Goal: Task Accomplishment & Management: Complete application form

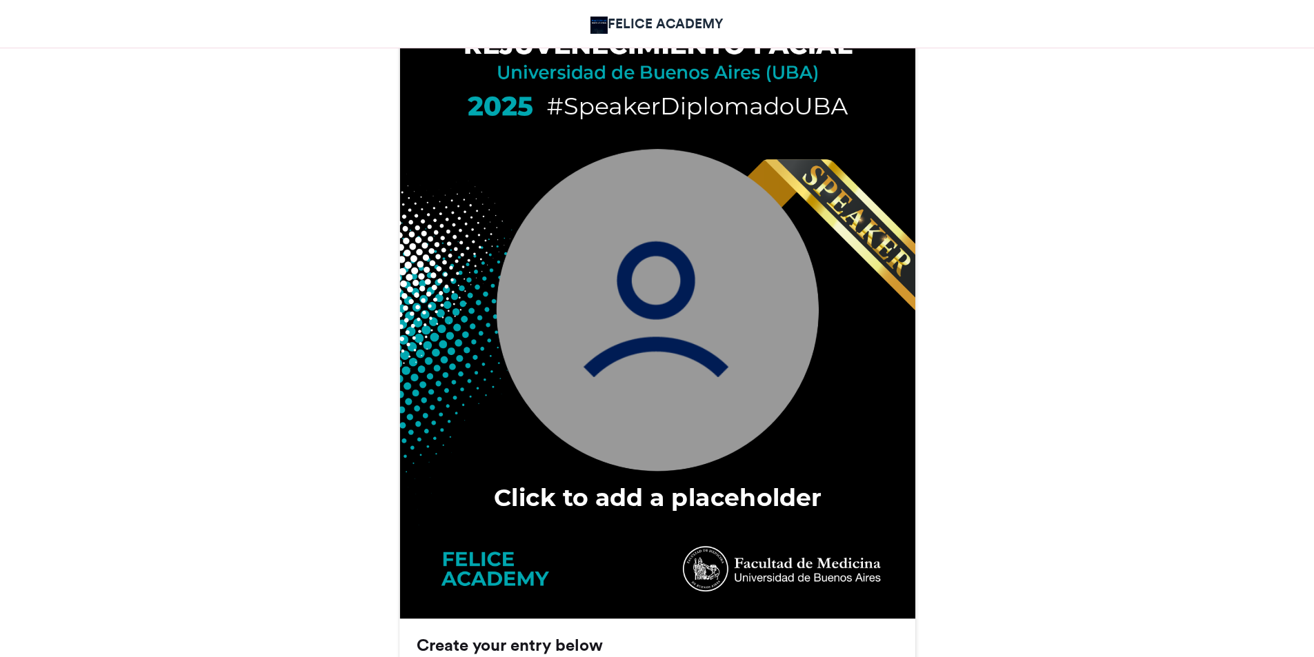
scroll to position [621, 0]
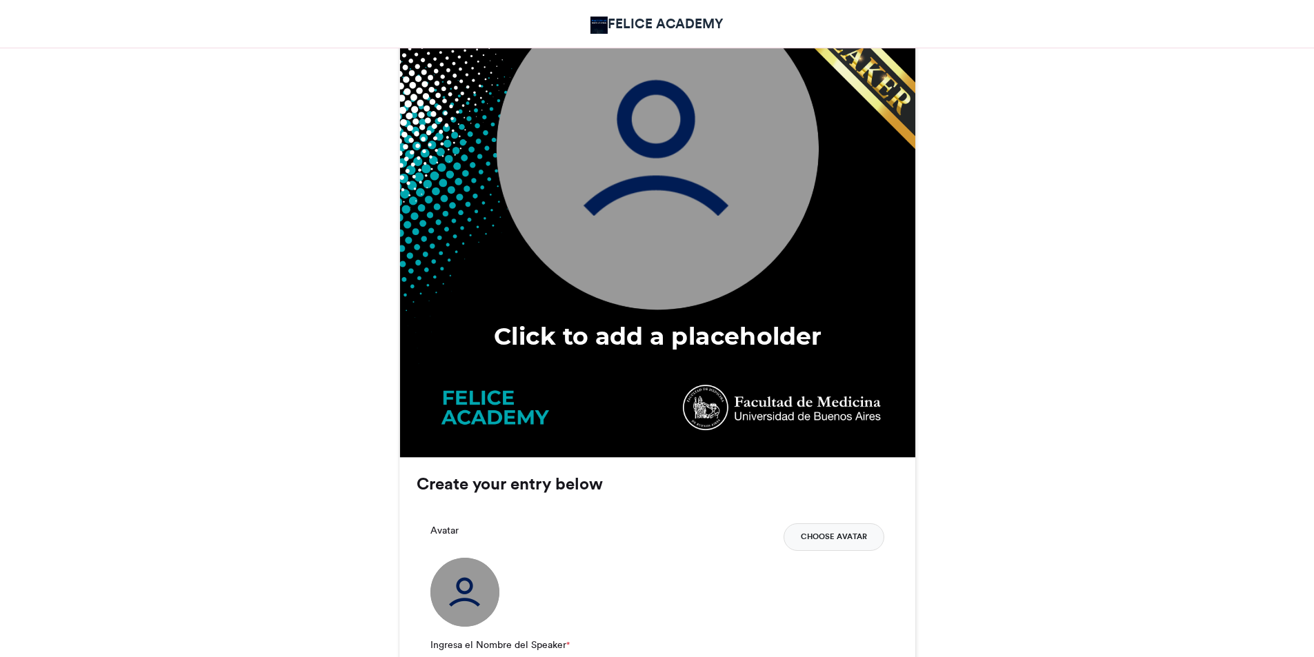
click at [835, 541] on button "Choose Avatar" at bounding box center [833, 537] width 101 height 28
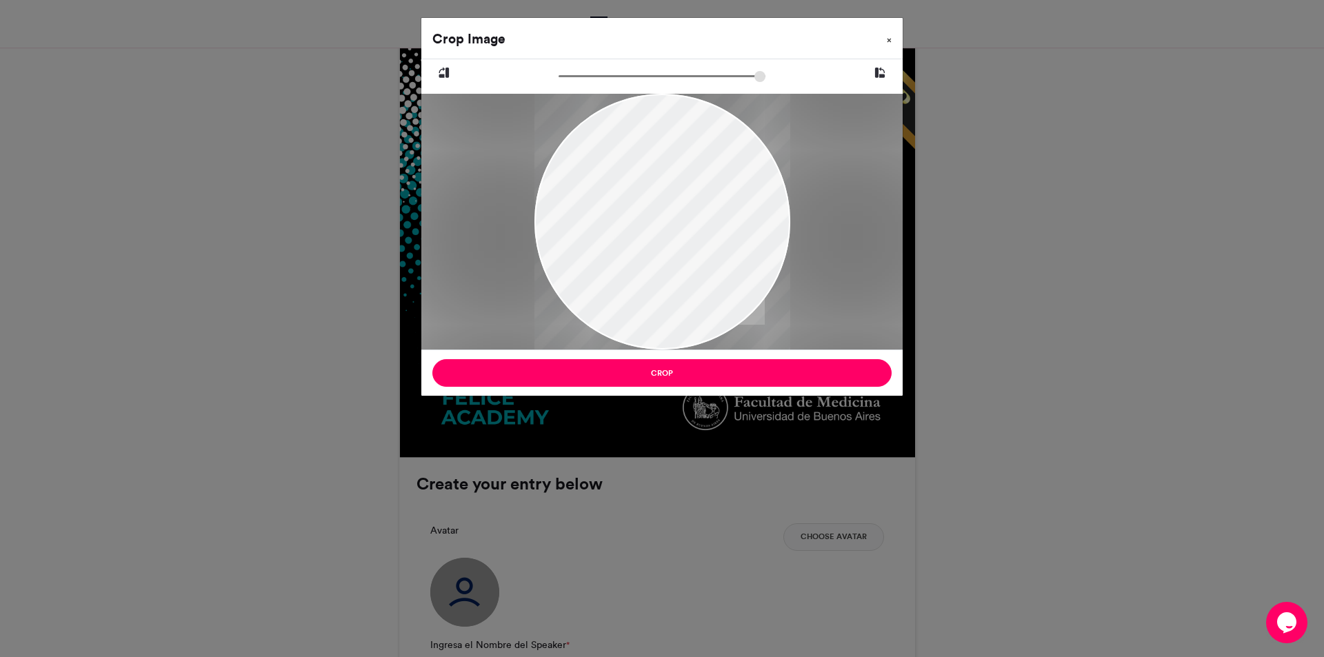
click at [889, 39] on span "×" at bounding box center [889, 40] width 5 height 8
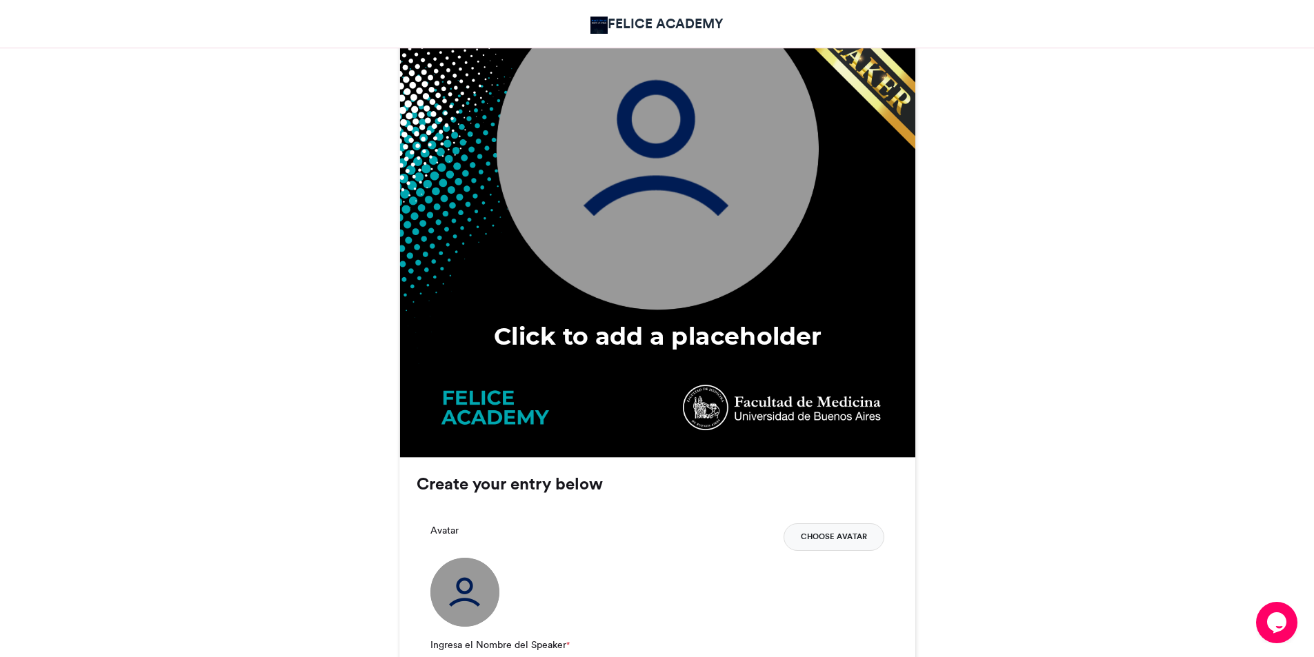
click at [834, 536] on button "Choose Avatar" at bounding box center [833, 537] width 101 height 28
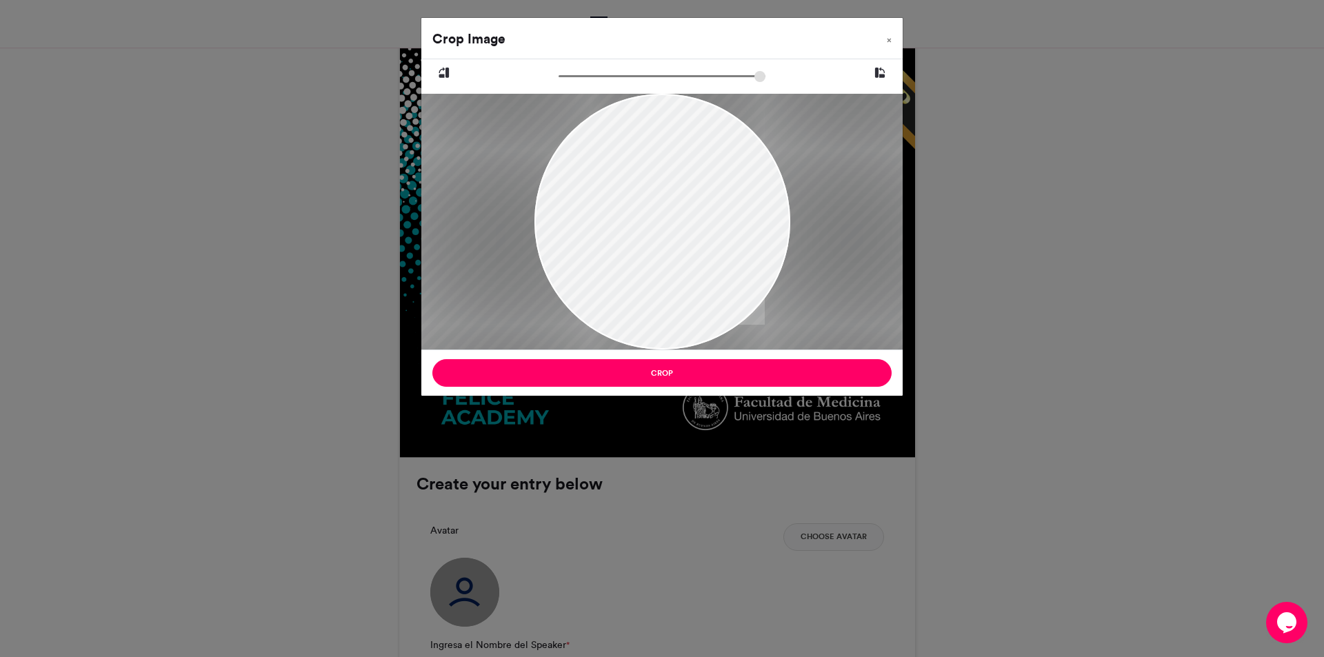
drag, startPoint x: 565, startPoint y: 75, endPoint x: 617, endPoint y: 83, distance: 53.0
click at [617, 83] on input "zoom" at bounding box center [662, 76] width 207 height 13
drag, startPoint x: 690, startPoint y: 204, endPoint x: 782, endPoint y: 228, distance: 95.3
click at [790, 231] on div at bounding box center [762, 250] width 490 height 490
drag, startPoint x: 619, startPoint y: 72, endPoint x: 707, endPoint y: 79, distance: 88.5
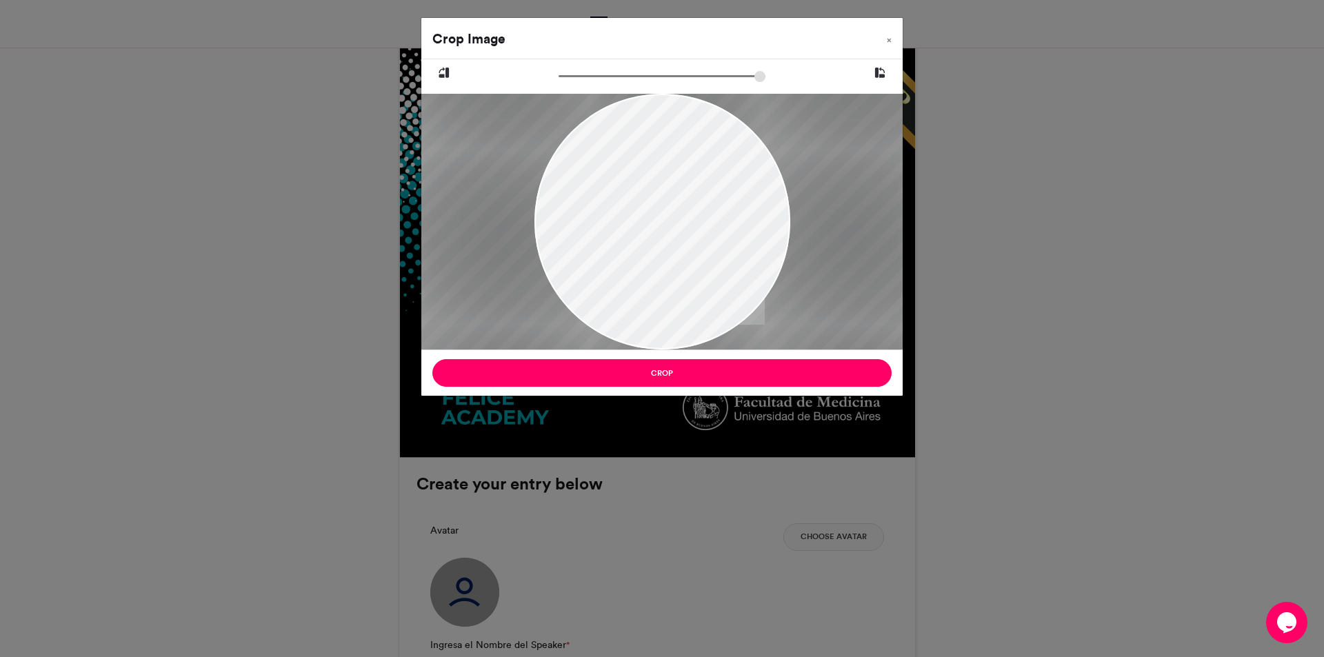
click at [707, 79] on input "zoom" at bounding box center [662, 76] width 207 height 13
drag, startPoint x: 706, startPoint y: 71, endPoint x: 683, endPoint y: 82, distance: 25.3
type input "******"
click at [692, 70] on input "zoom" at bounding box center [662, 76] width 207 height 13
drag, startPoint x: 734, startPoint y: 225, endPoint x: 765, endPoint y: 236, distance: 32.3
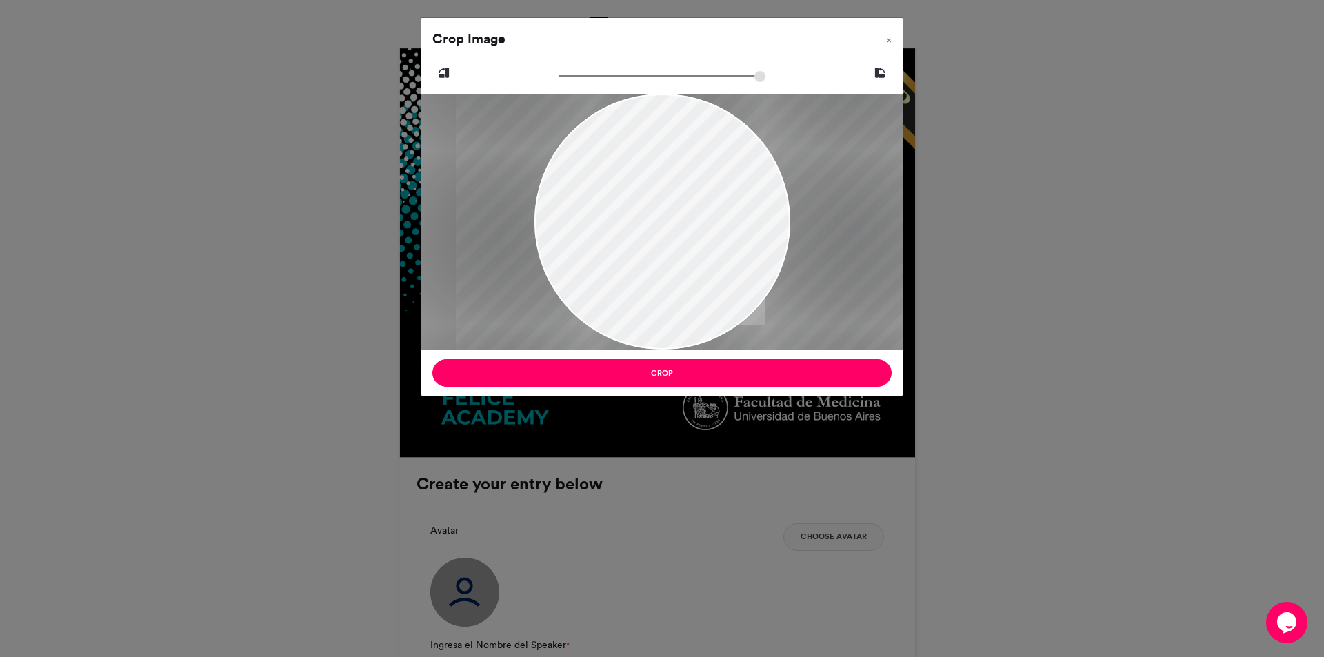
click at [765, 236] on div at bounding box center [863, 279] width 817 height 817
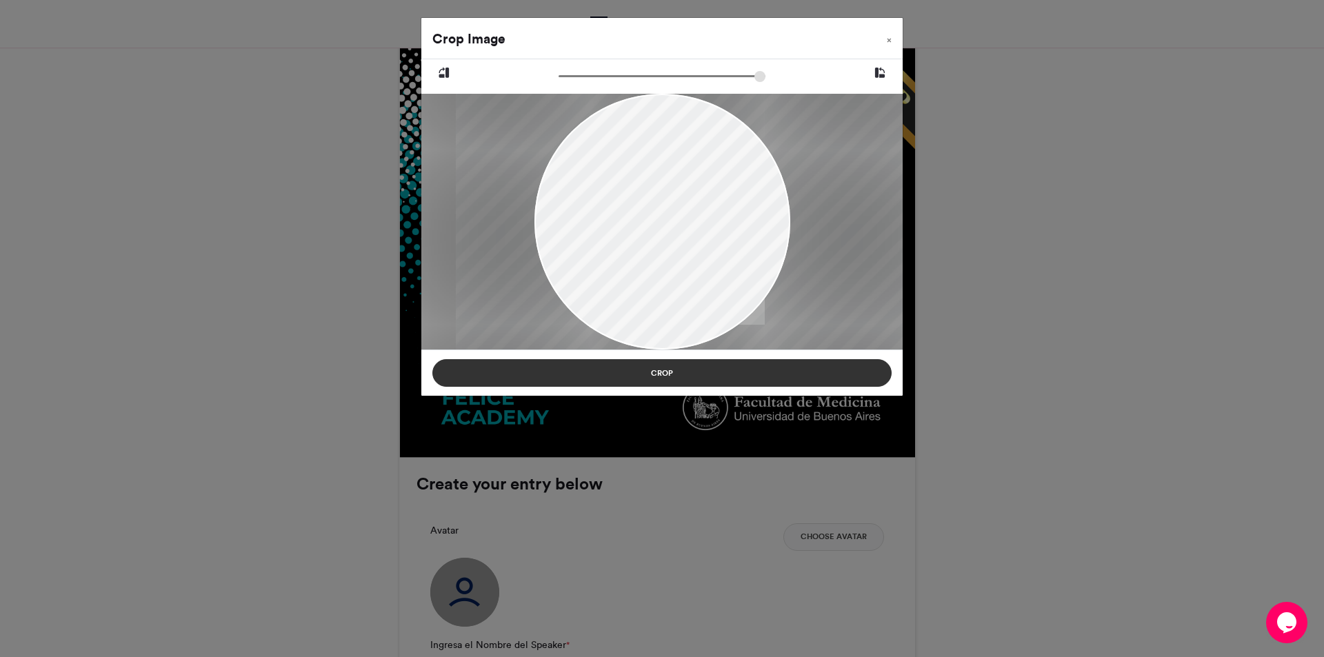
click at [753, 374] on button "Crop" at bounding box center [661, 373] width 459 height 28
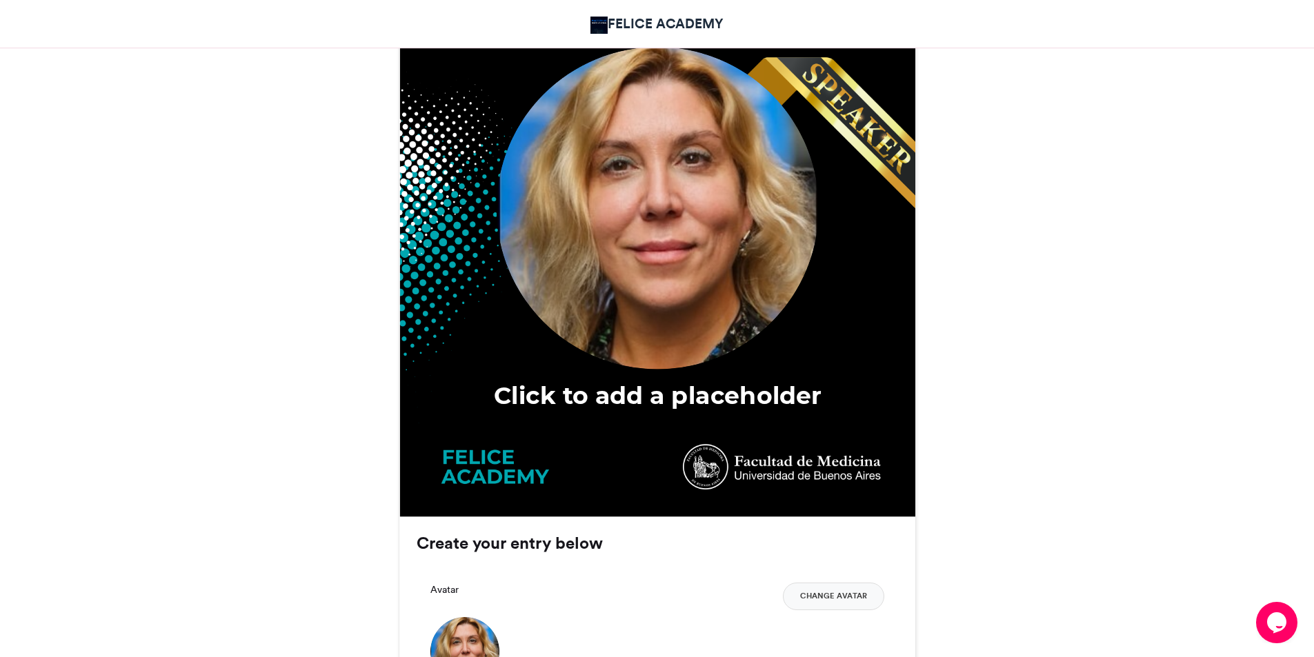
scroll to position [759, 0]
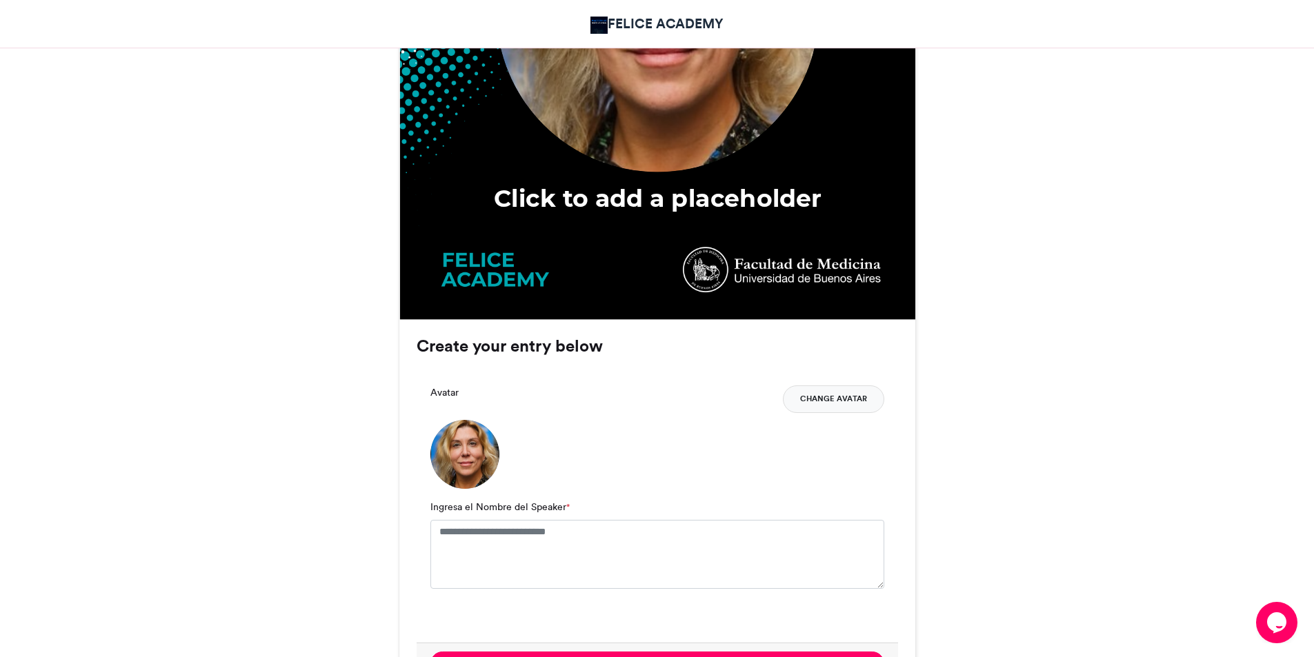
click at [836, 406] on button "Change Avatar" at bounding box center [833, 400] width 101 height 28
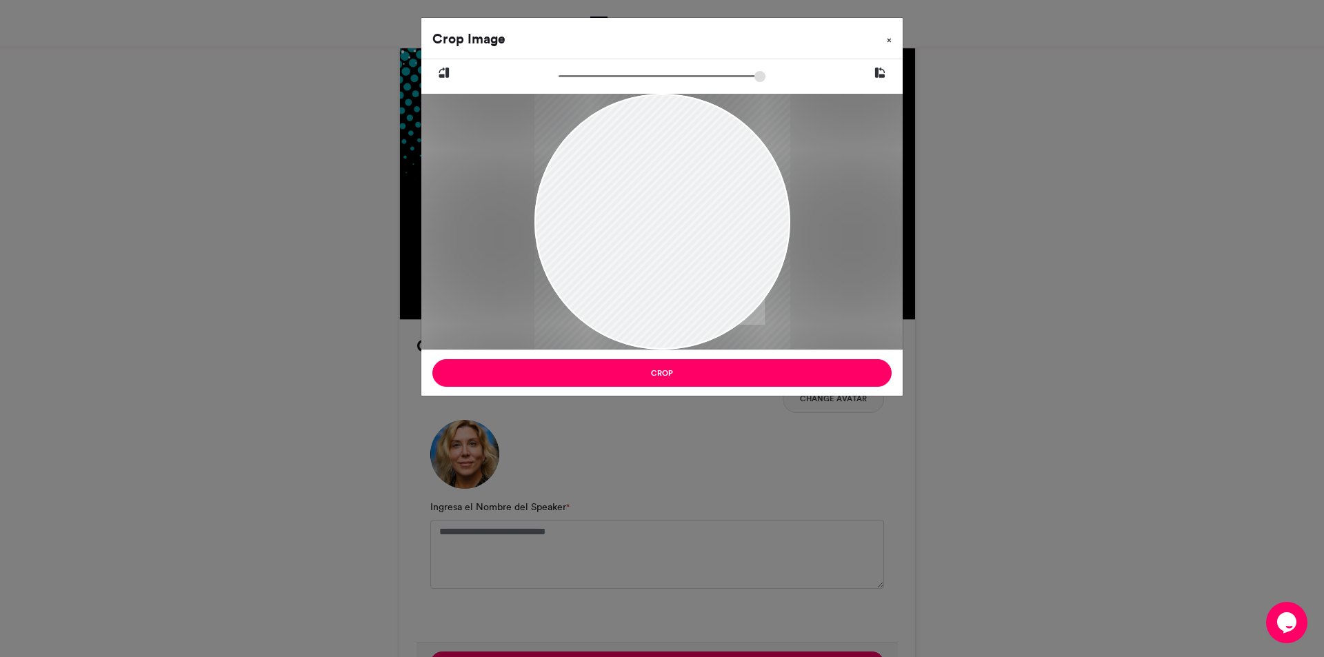
click at [892, 41] on button "×" at bounding box center [889, 37] width 27 height 39
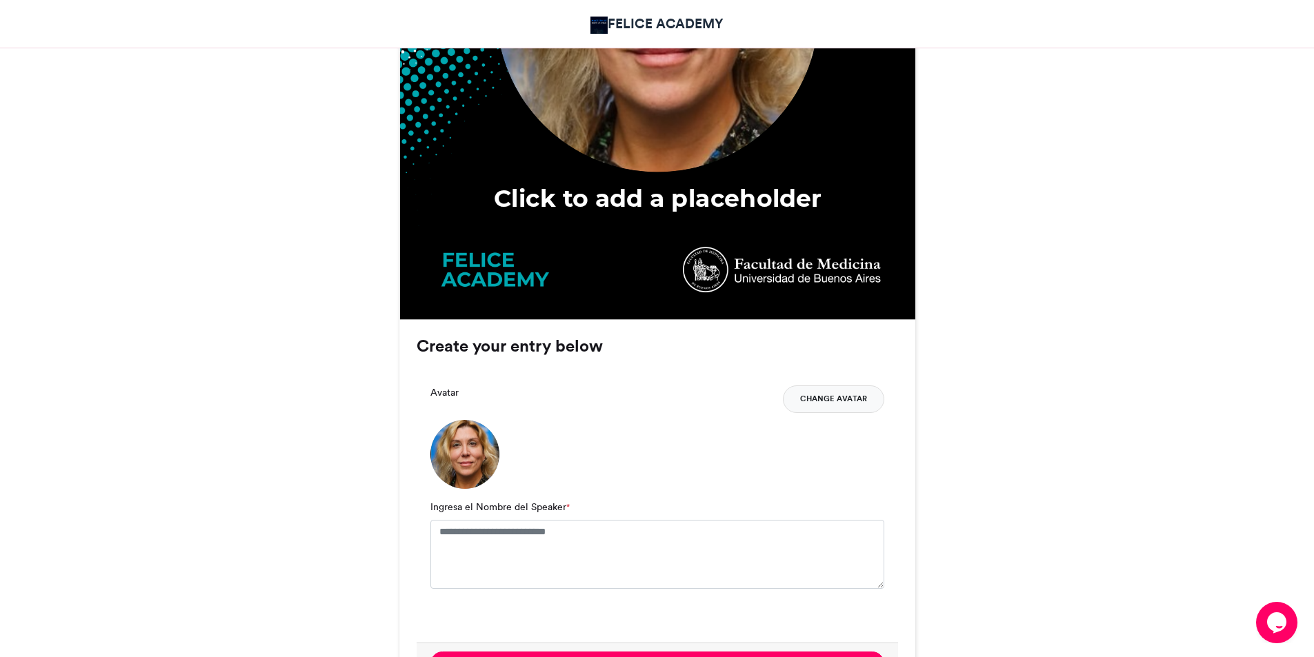
click at [818, 391] on button "Change Avatar" at bounding box center [833, 400] width 101 height 28
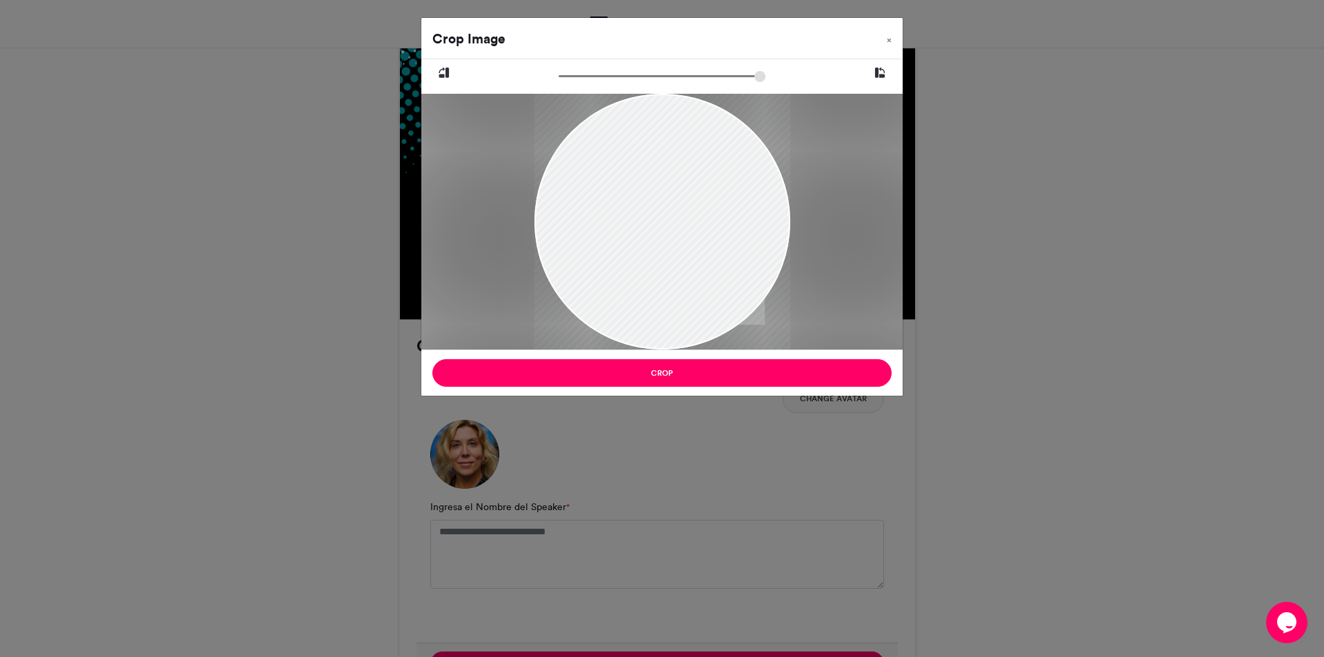
drag, startPoint x: 679, startPoint y: 193, endPoint x: 657, endPoint y: 199, distance: 23.4
click at [657, 199] on div at bounding box center [662, 222] width 256 height 256
drag, startPoint x: 568, startPoint y: 77, endPoint x: 583, endPoint y: 77, distance: 15.9
type input "******"
click at [583, 77] on input "zoom" at bounding box center [662, 76] width 207 height 13
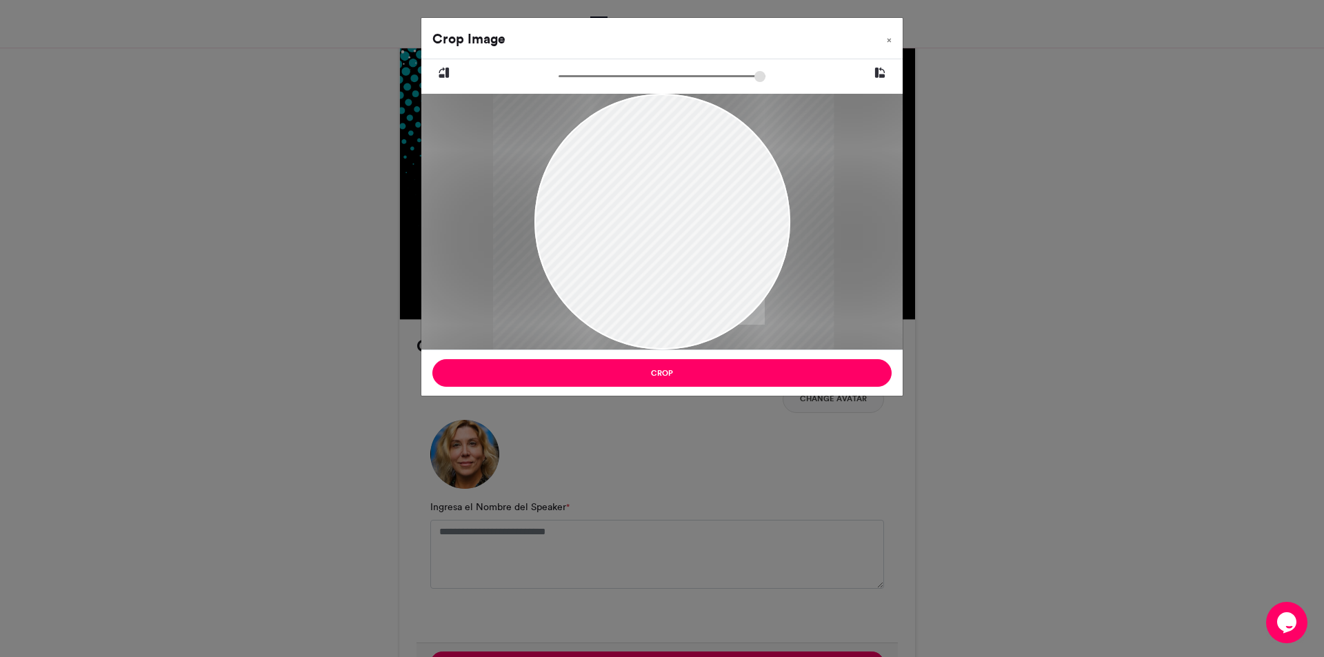
drag, startPoint x: 664, startPoint y: 149, endPoint x: 666, endPoint y: 224, distance: 75.2
click at [666, 224] on div at bounding box center [663, 263] width 341 height 341
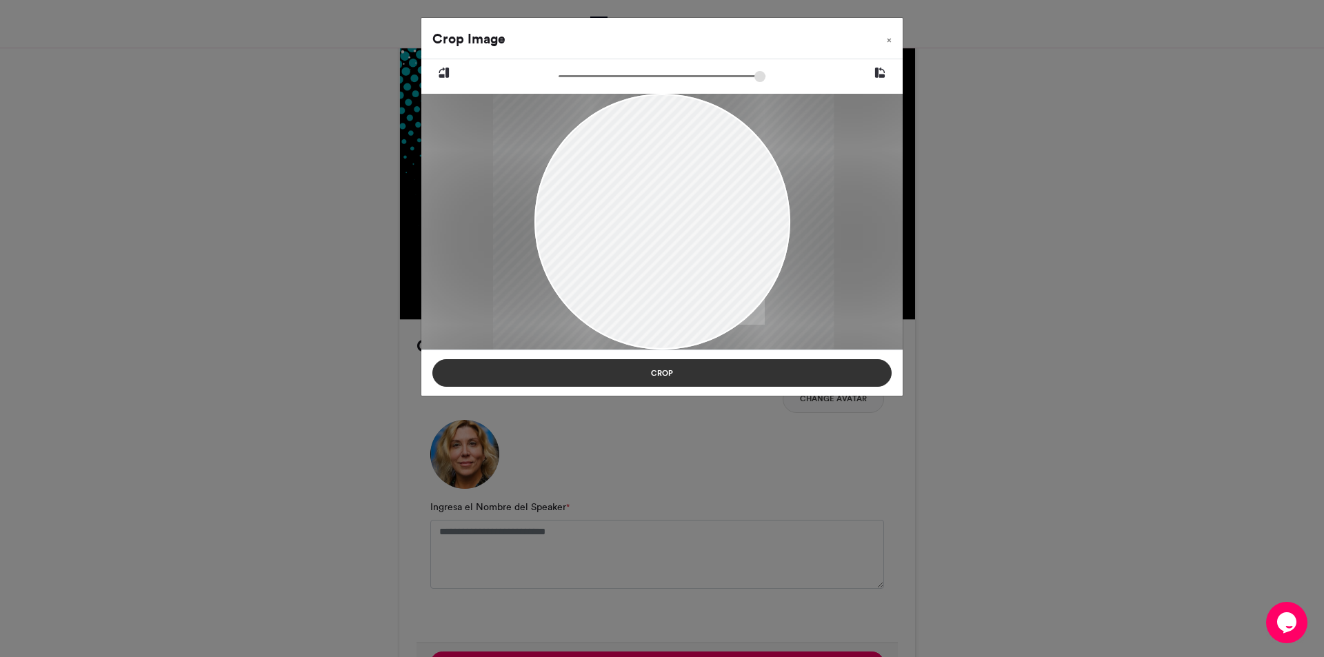
click at [688, 369] on button "Crop" at bounding box center [661, 373] width 459 height 28
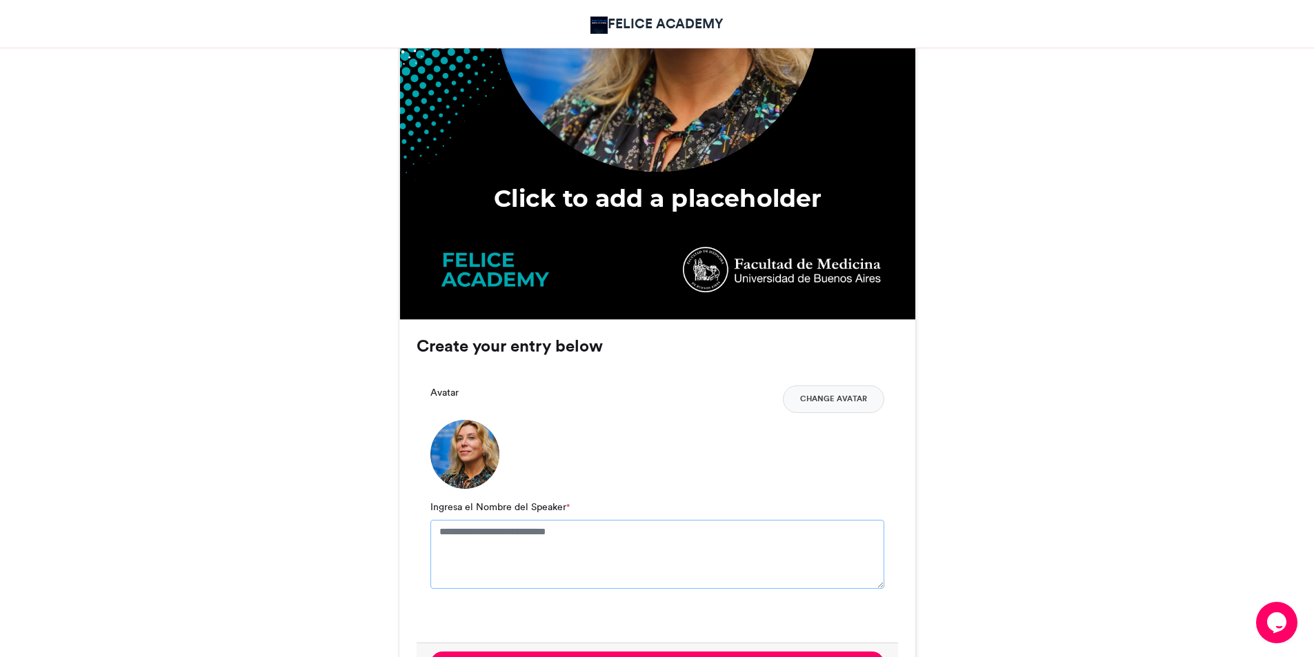
click at [588, 535] on textarea "Ingresa el Nombre del Speaker *" at bounding box center [657, 554] width 454 height 69
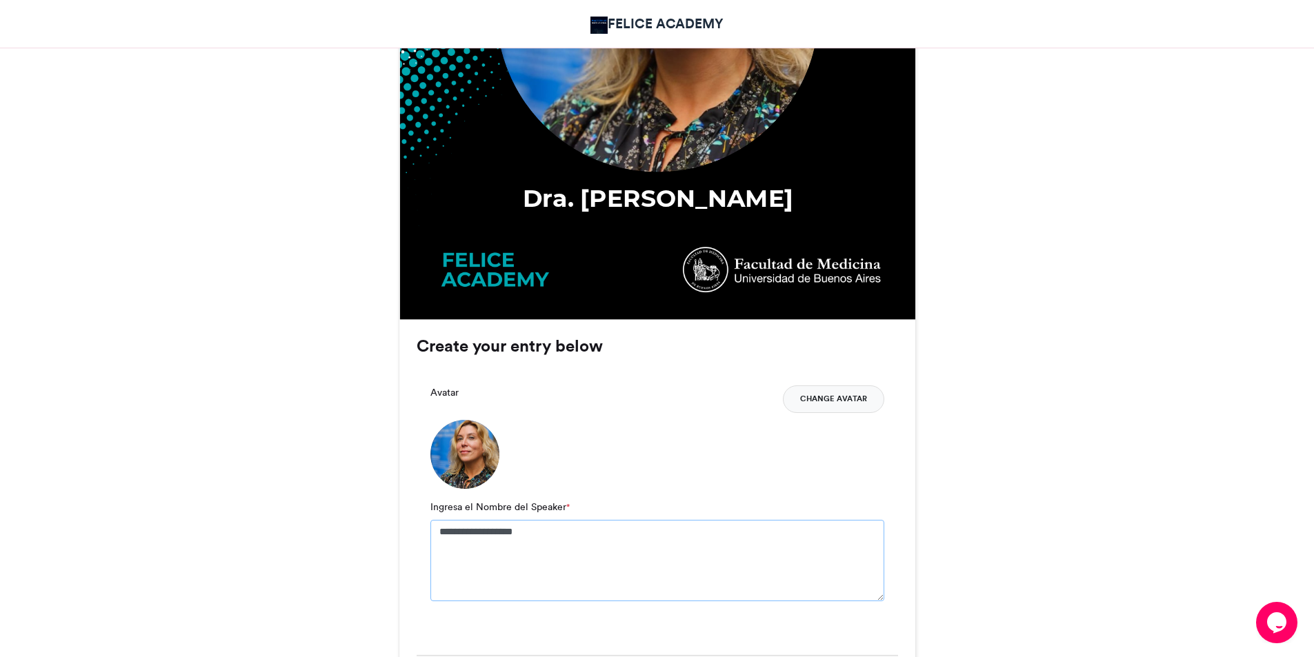
type textarea "**********"
click at [835, 403] on button "Change Avatar" at bounding box center [833, 400] width 101 height 28
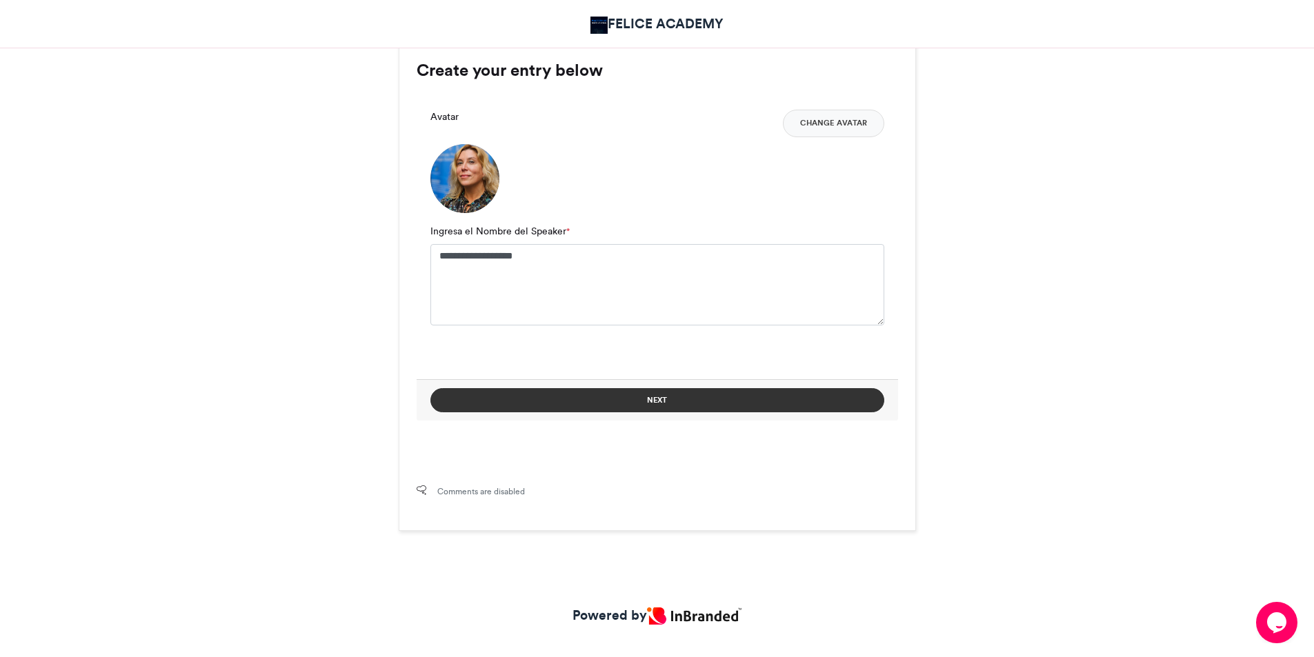
click at [643, 405] on button "Next" at bounding box center [657, 400] width 454 height 24
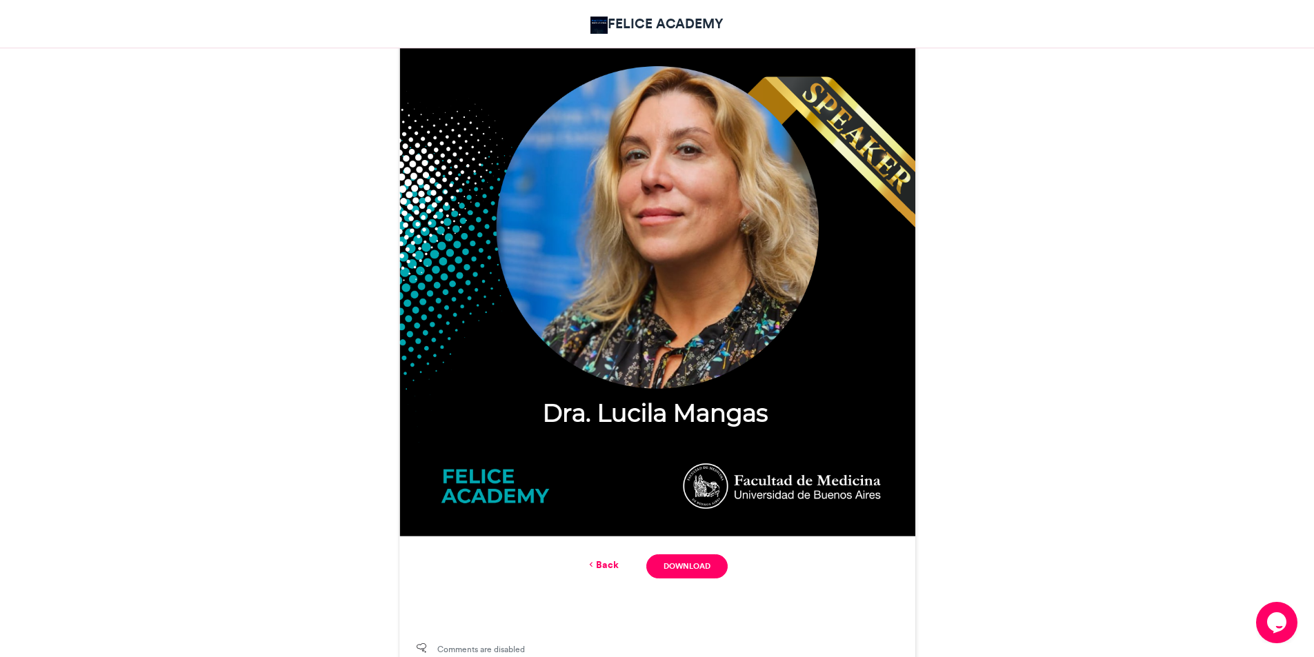
scroll to position [684, 0]
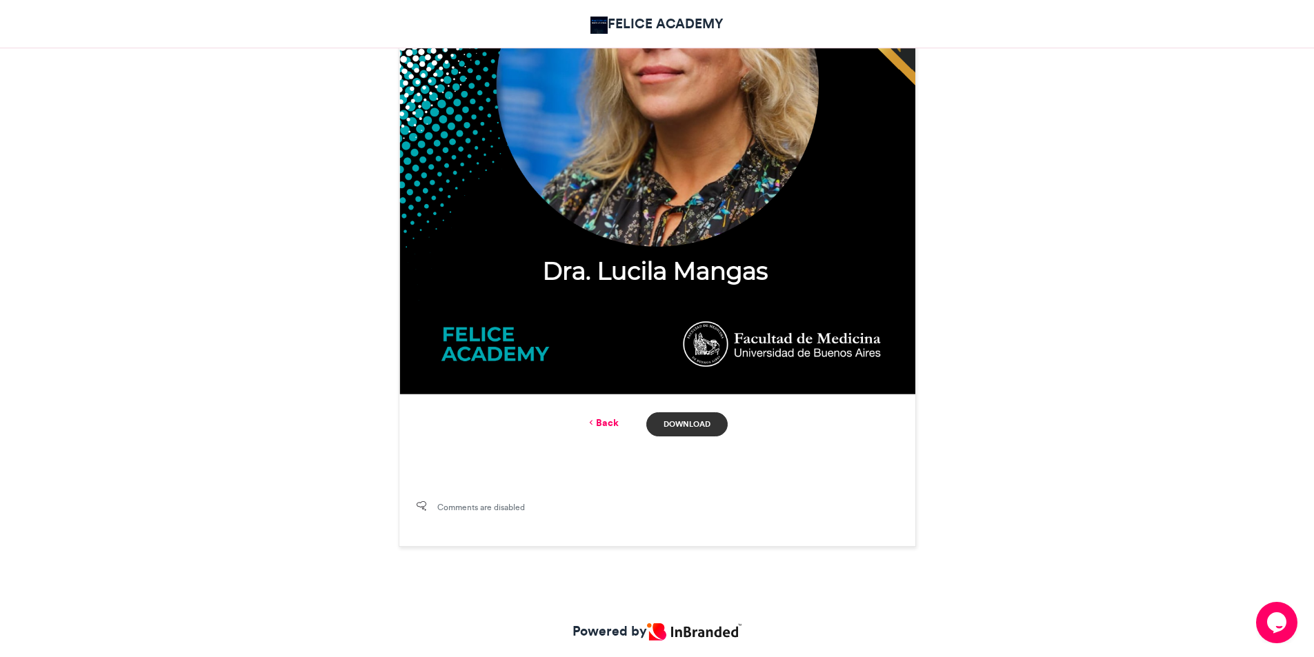
click at [690, 422] on link "Download" at bounding box center [686, 424] width 81 height 24
